Goal: Task Accomplishment & Management: Manage account settings

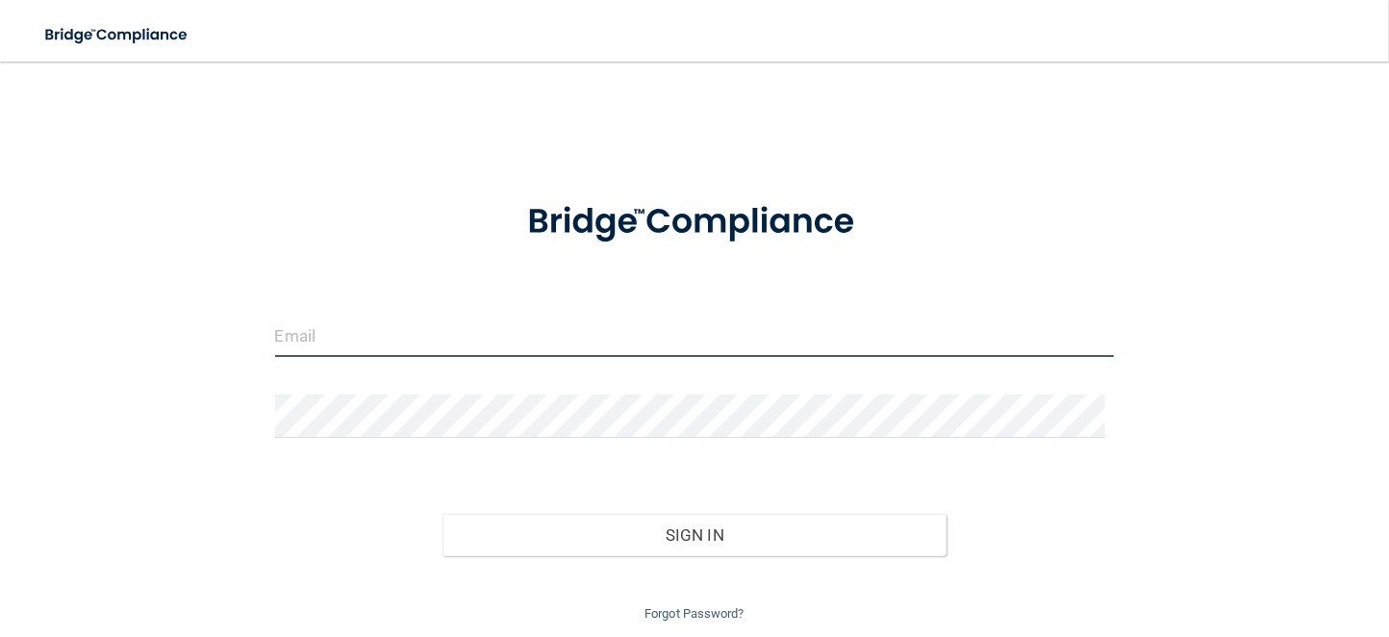
click at [429, 338] on input "email" at bounding box center [695, 335] width 840 height 43
type input "[EMAIL_ADDRESS][DOMAIN_NAME]"
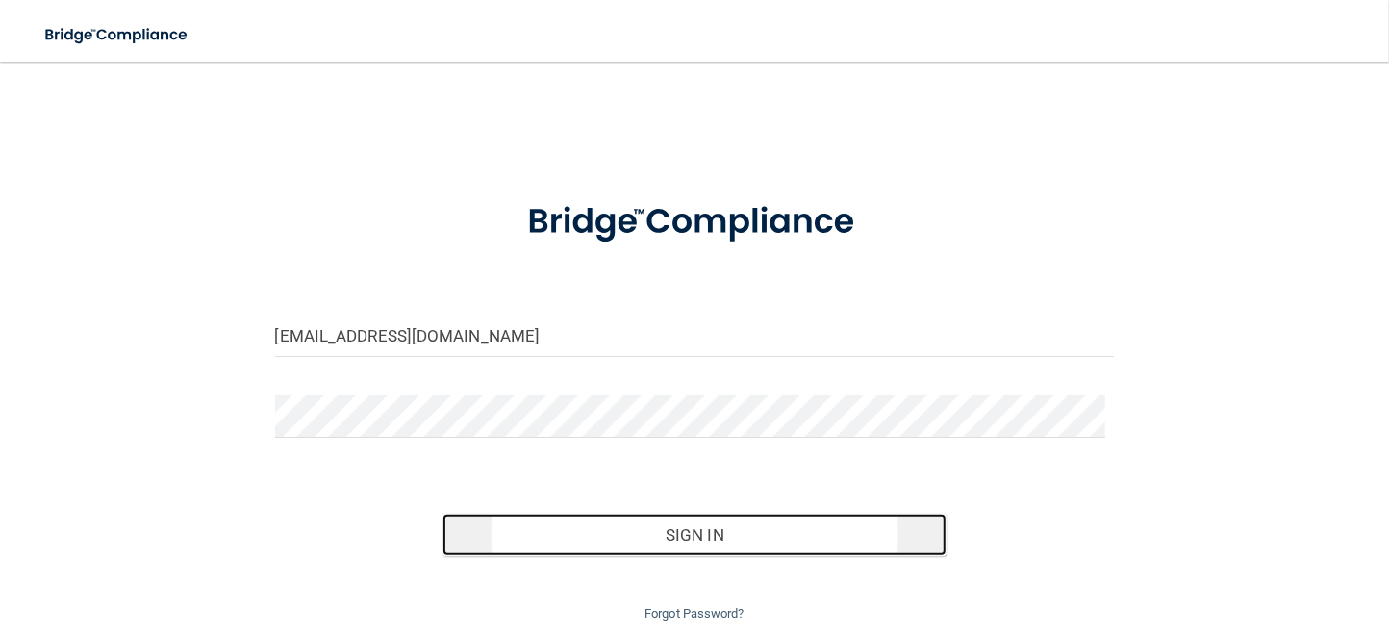
click at [704, 544] on button "Sign In" at bounding box center [695, 535] width 504 height 42
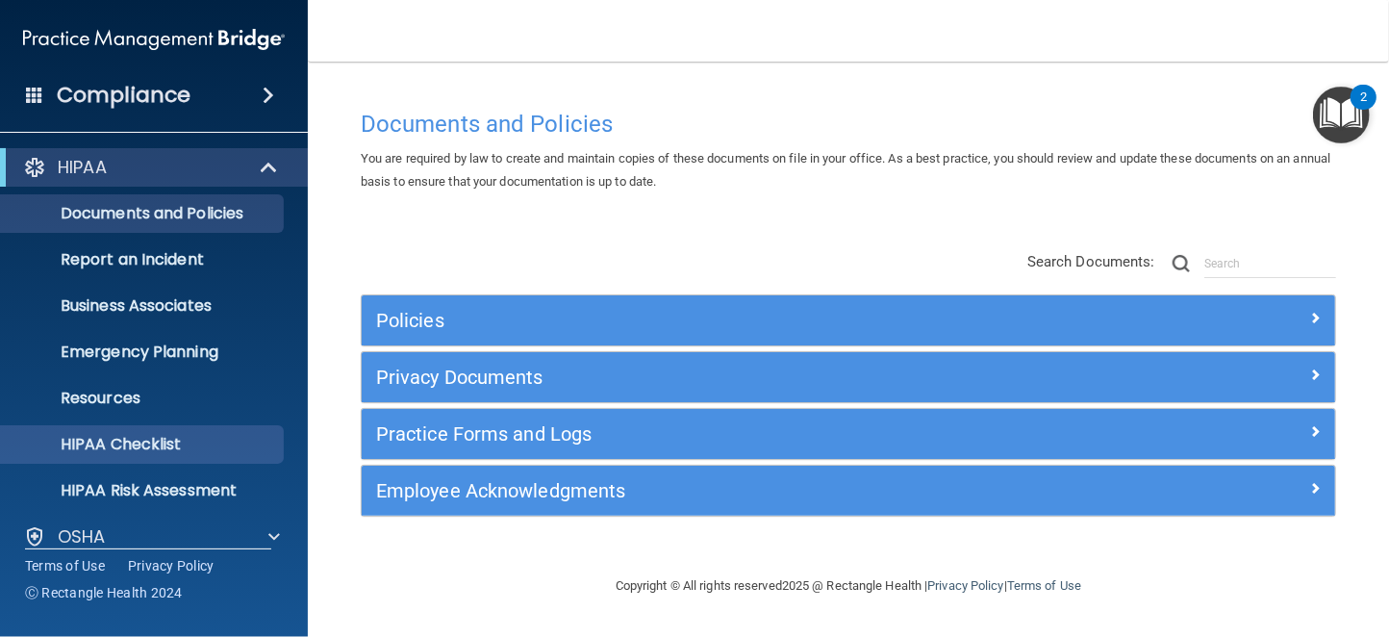
scroll to position [161, 0]
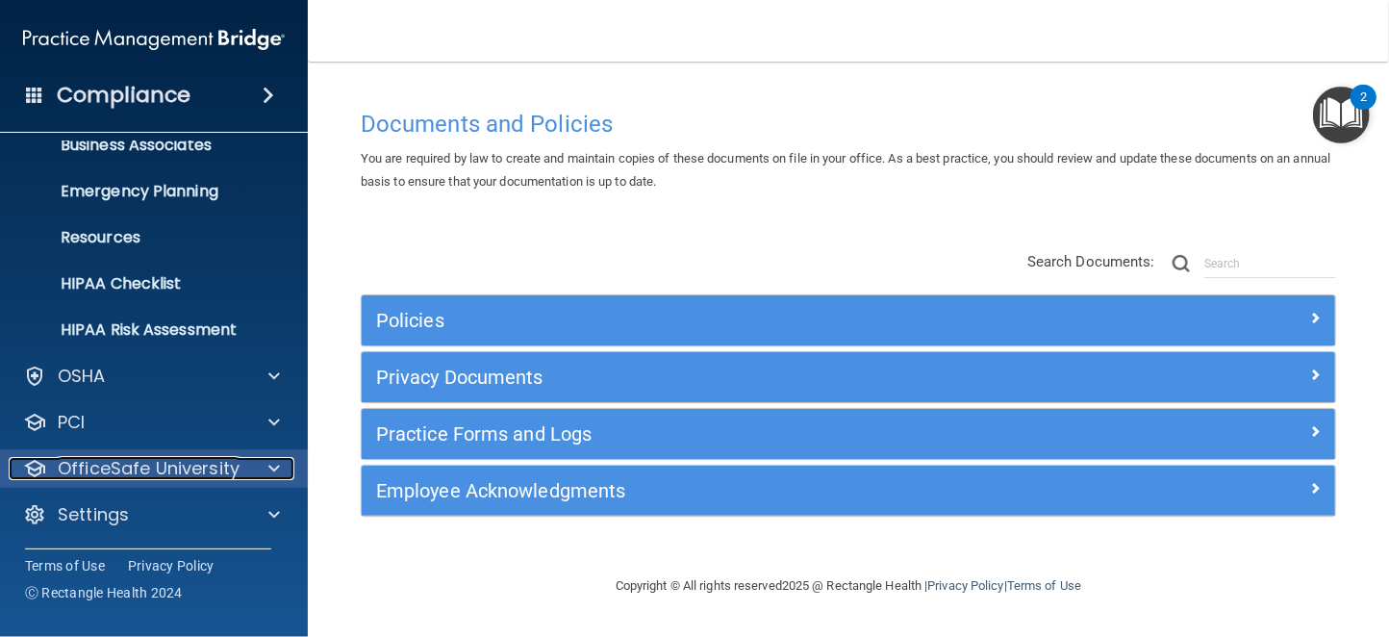
click at [250, 463] on div at bounding box center [271, 468] width 48 height 23
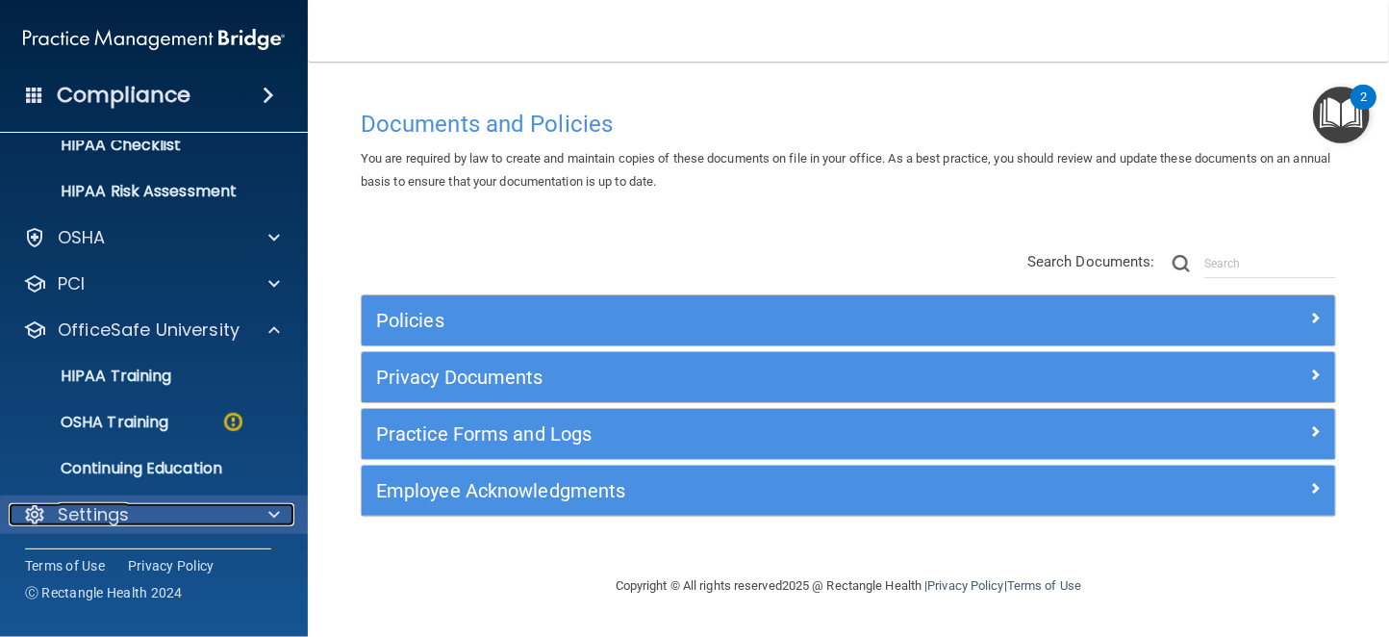
click at [268, 510] on span at bounding box center [274, 514] width 12 height 23
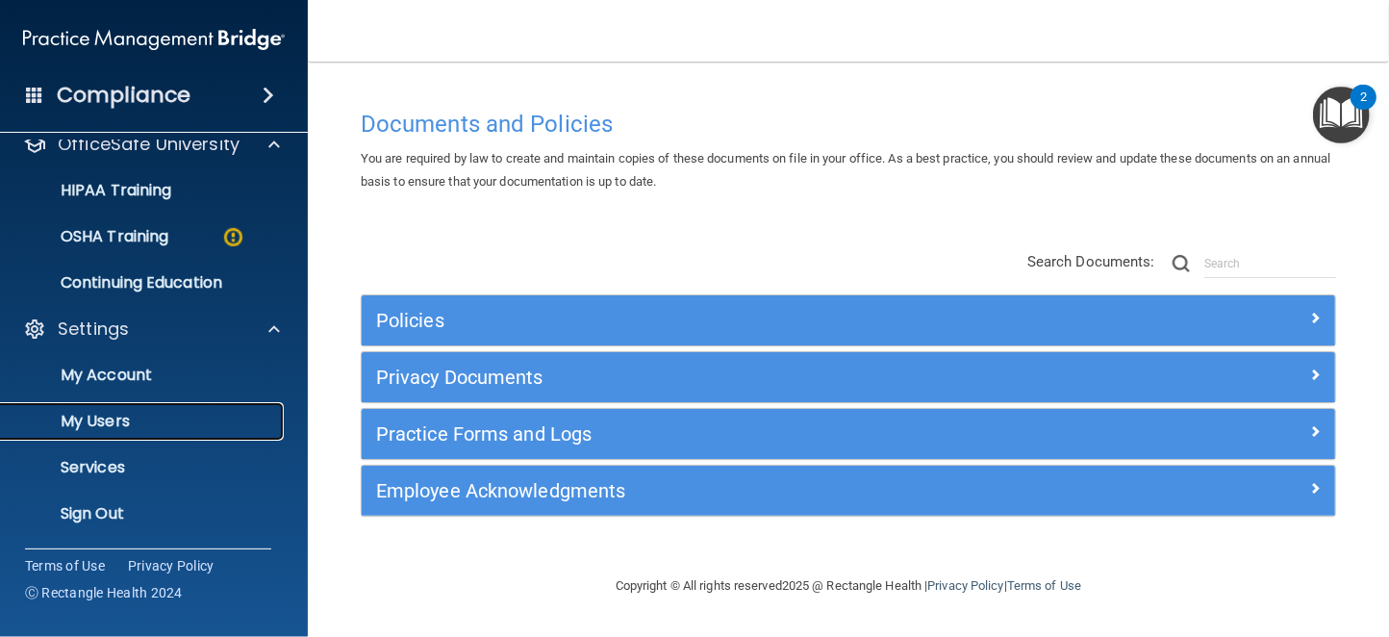
click at [106, 414] on p "My Users" at bounding box center [144, 421] width 263 height 19
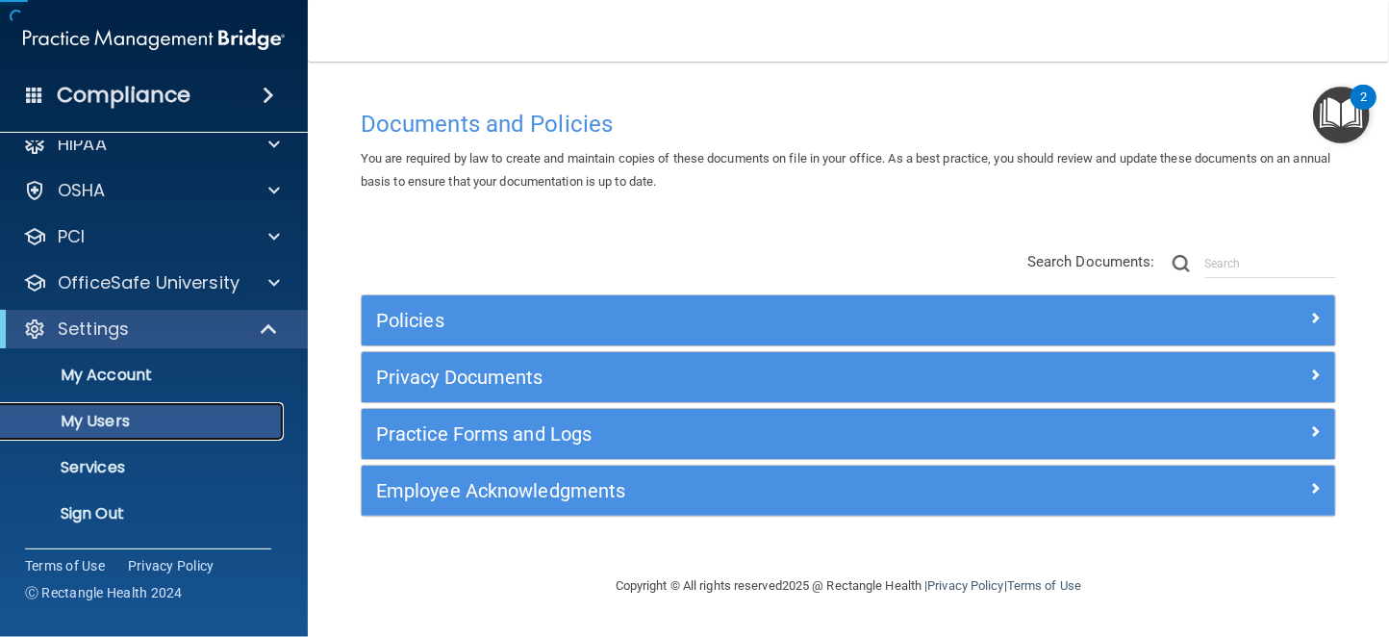
scroll to position [23, 0]
select select "20"
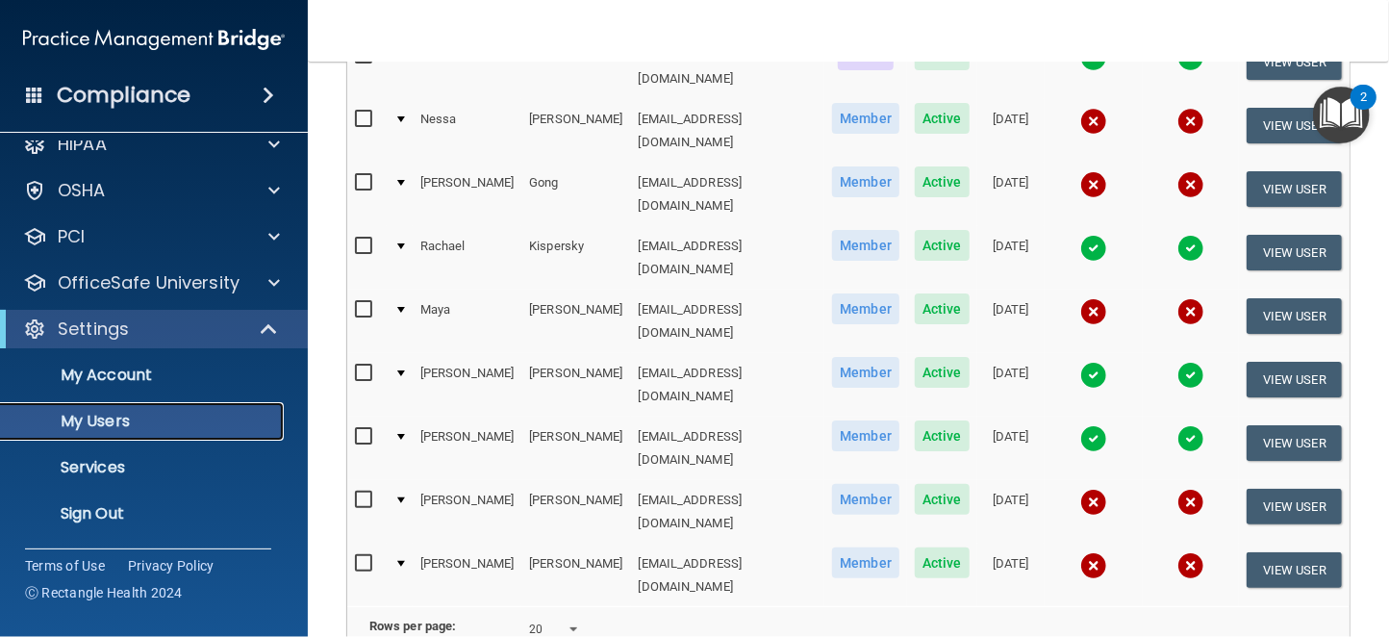
scroll to position [289, 0]
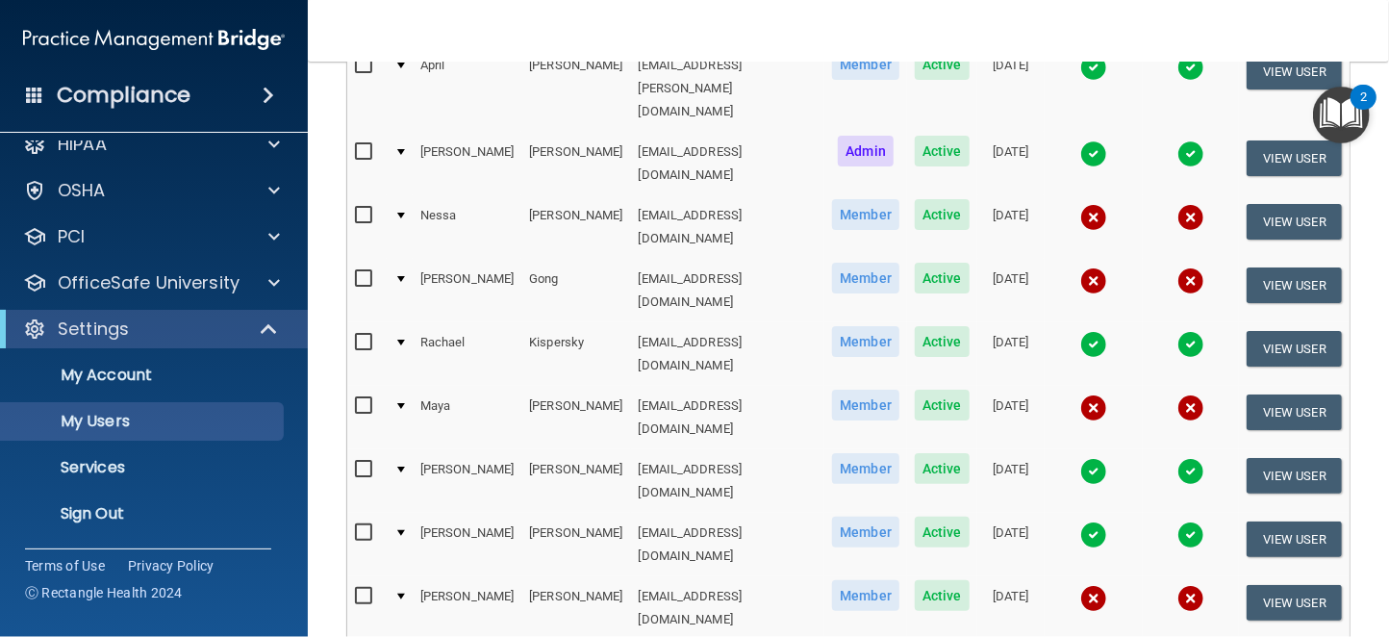
click at [362, 271] on input "checkbox" at bounding box center [366, 278] width 22 height 15
checkbox input "true"
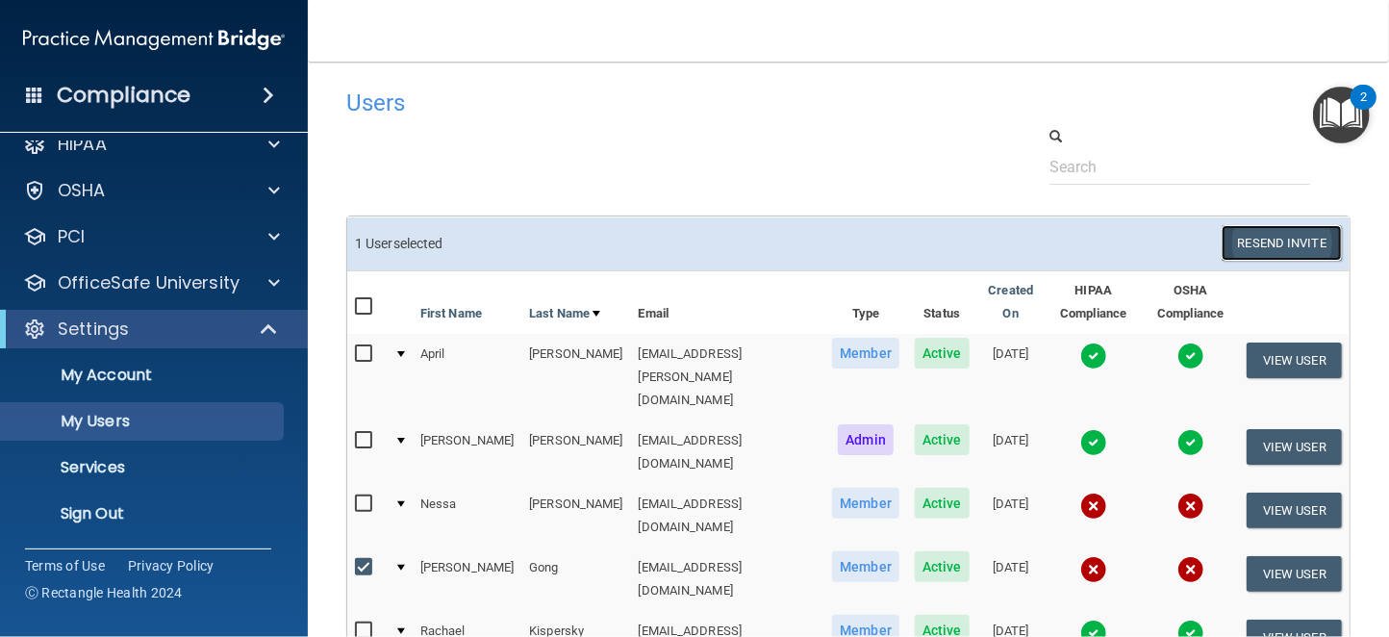
click at [1250, 241] on button "Resend Invite" at bounding box center [1282, 243] width 120 height 36
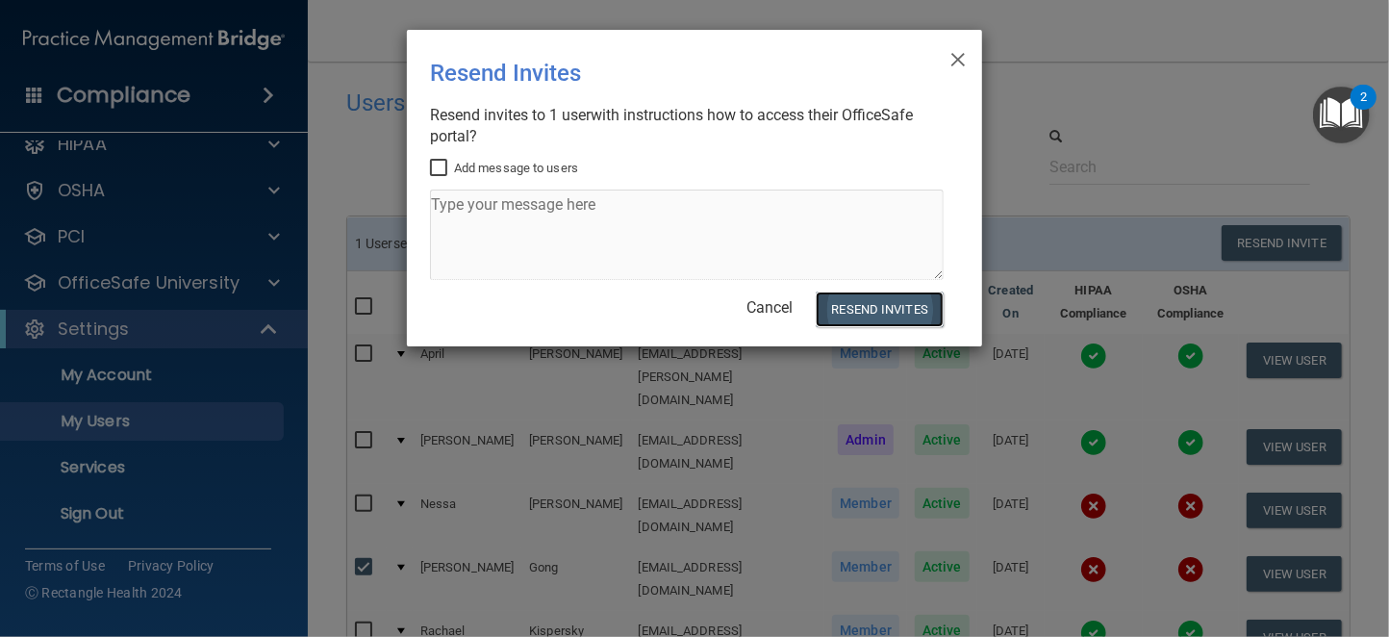
click at [862, 307] on button "Resend Invites" at bounding box center [880, 310] width 128 height 36
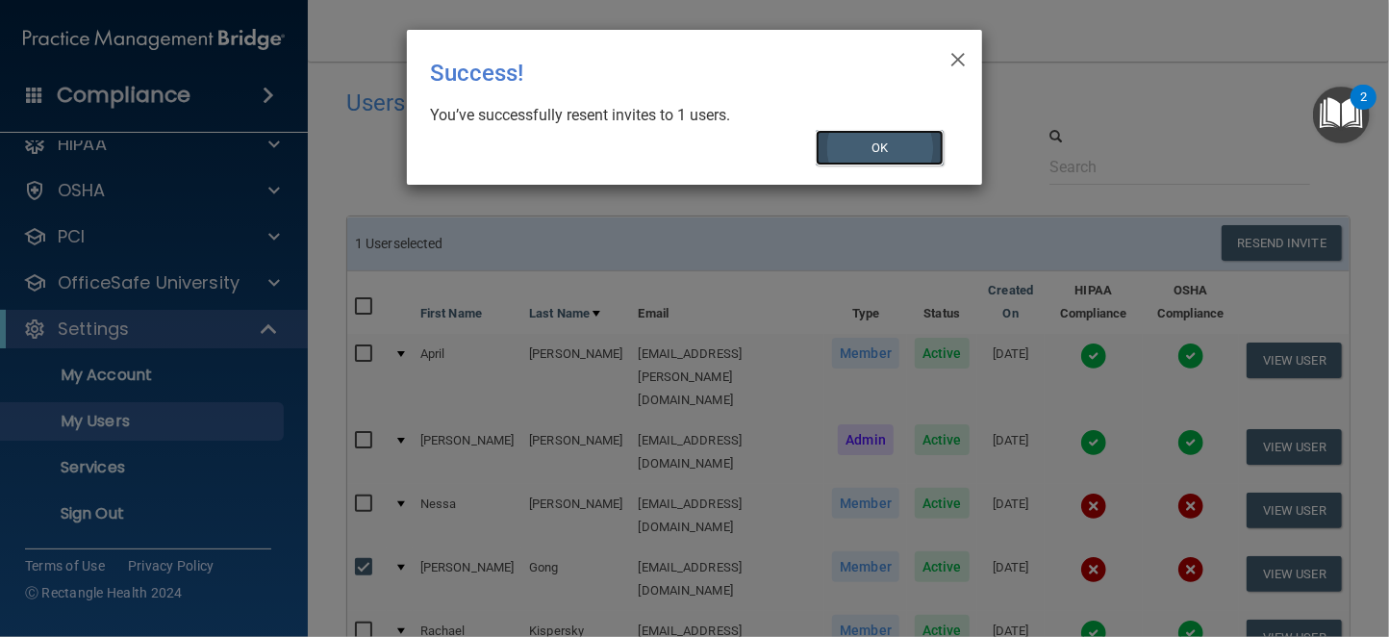
click at [859, 151] on button "OK" at bounding box center [880, 148] width 129 height 36
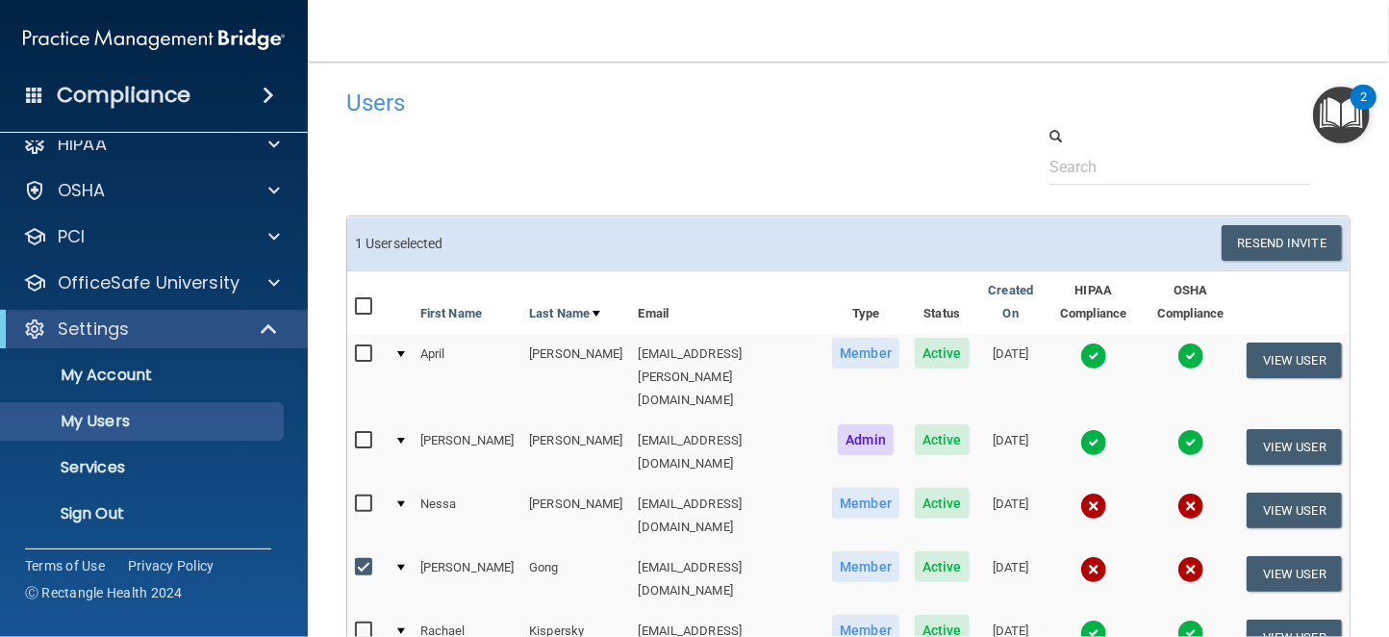
click at [1347, 104] on img "Open Resource Center, 2 new notifications" at bounding box center [1341, 115] width 57 height 57
